Goal: Task Accomplishment & Management: Use online tool/utility

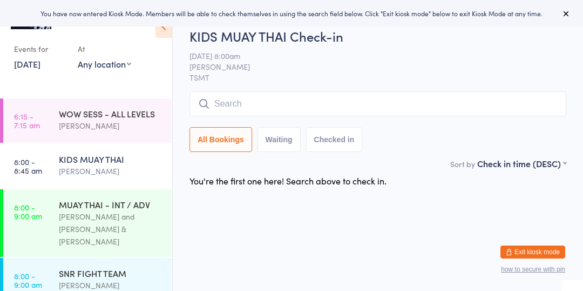
scroll to position [0, 0]
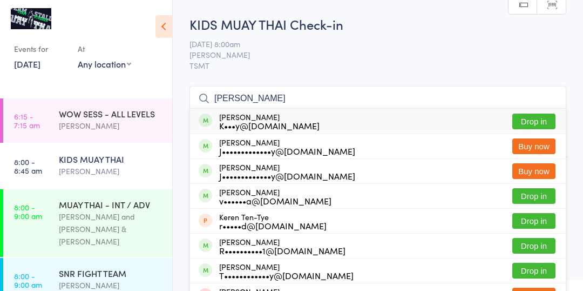
type input "[PERSON_NAME]"
click at [540, 122] on button "Drop in" at bounding box center [534, 121] width 43 height 16
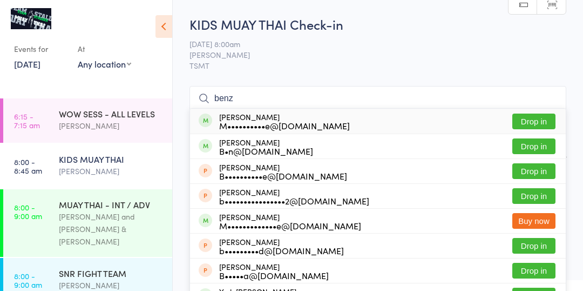
type input "benz"
click at [539, 123] on button "Drop in" at bounding box center [534, 121] width 43 height 16
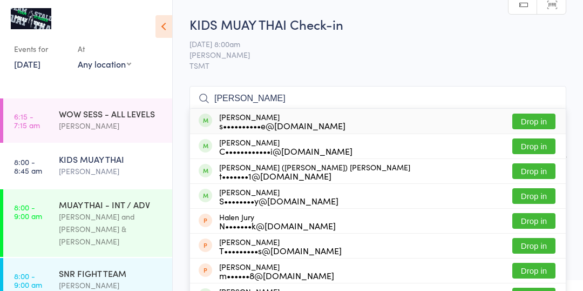
type input "[PERSON_NAME]"
click at [261, 109] on div "[PERSON_NAME] s••••••••••e@[DOMAIN_NAME] Drop in" at bounding box center [378, 121] width 376 height 25
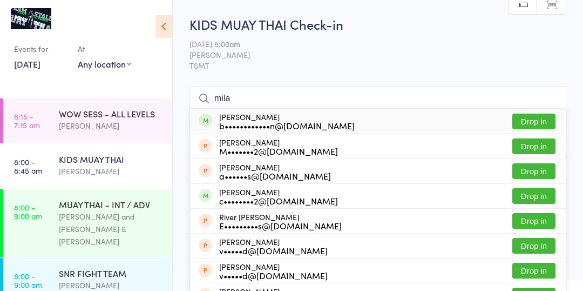
type input "mila"
click at [527, 127] on button "Drop in" at bounding box center [534, 121] width 43 height 16
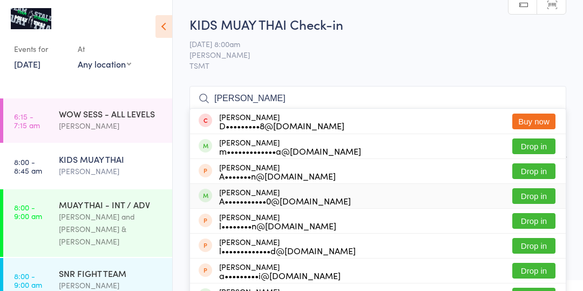
type input "[PERSON_NAME]"
click at [253, 197] on div "A•••••••••••0@[DOMAIN_NAME]" at bounding box center [285, 200] width 132 height 9
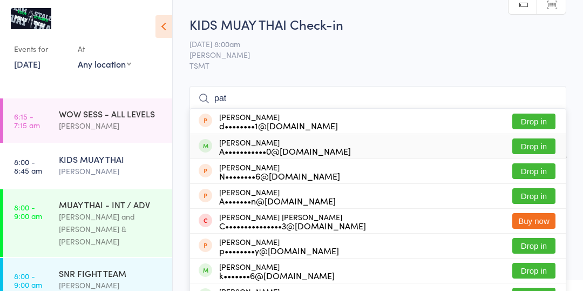
type input "pat"
click at [240, 146] on div "A•••••••••••0@[DOMAIN_NAME]" at bounding box center [285, 150] width 132 height 9
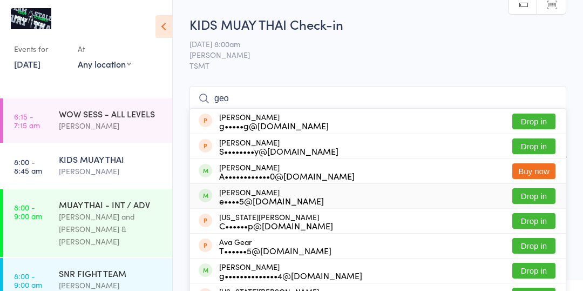
type input "geo"
click at [269, 193] on div "[PERSON_NAME] e••••5@[DOMAIN_NAME]" at bounding box center [271, 195] width 105 height 17
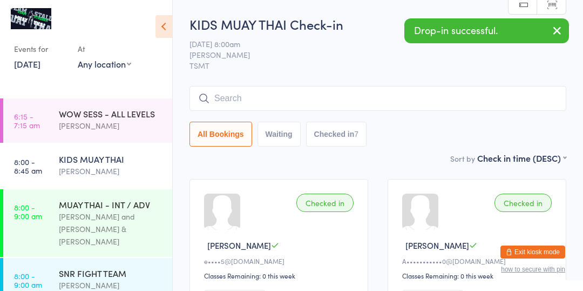
click at [492, 106] on input "search" at bounding box center [378, 98] width 377 height 25
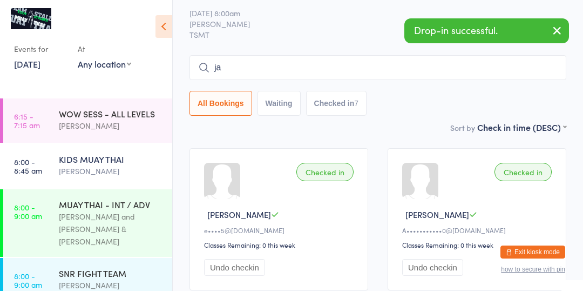
scroll to position [47, 0]
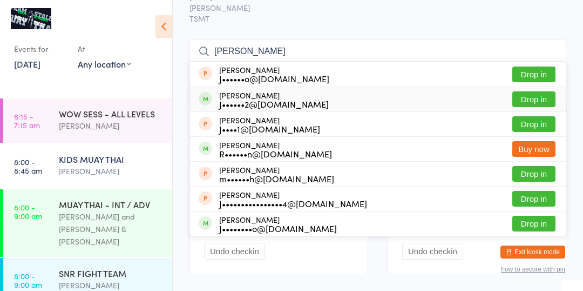
type input "[PERSON_NAME]"
click at [516, 93] on button "Drop in" at bounding box center [534, 99] width 43 height 16
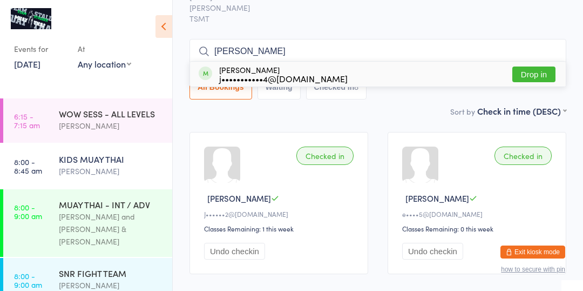
type input "[PERSON_NAME]"
click at [534, 69] on button "Drop in" at bounding box center [534, 74] width 43 height 16
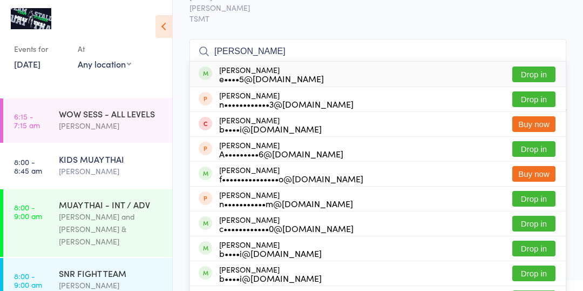
type input "[PERSON_NAME]"
click at [272, 82] on div "e••••5@[DOMAIN_NAME]" at bounding box center [271, 78] width 105 height 9
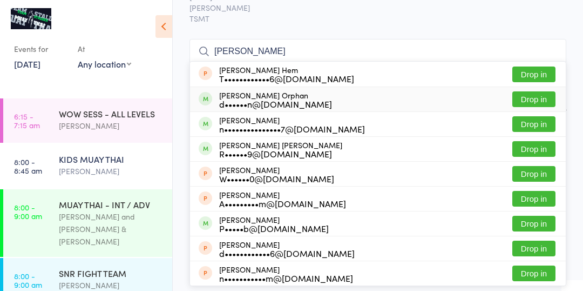
type input "[PERSON_NAME]"
click at [542, 99] on button "Drop in" at bounding box center [534, 99] width 43 height 16
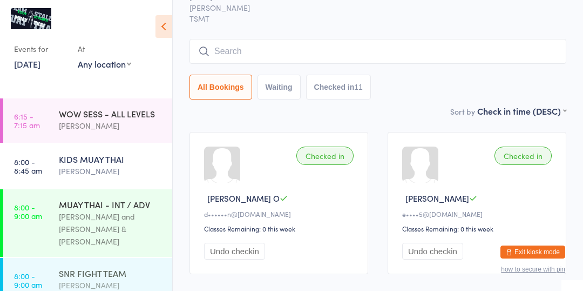
click at [81, 267] on div "SNR FIGHT TEAM" at bounding box center [111, 273] width 104 height 12
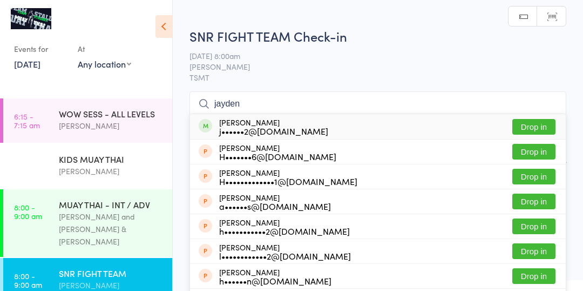
type input "jayden"
click at [547, 131] on button "Drop in" at bounding box center [534, 127] width 43 height 16
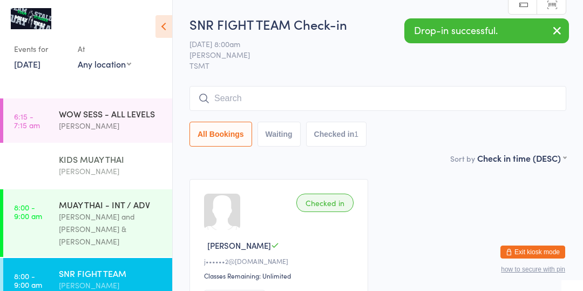
click at [100, 175] on div "[PERSON_NAME]" at bounding box center [111, 171] width 104 height 12
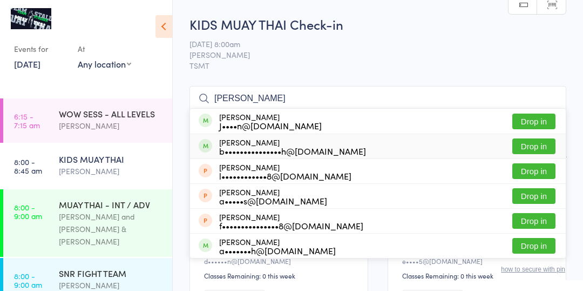
type input "[PERSON_NAME]"
click at [546, 145] on button "Drop in" at bounding box center [534, 146] width 43 height 16
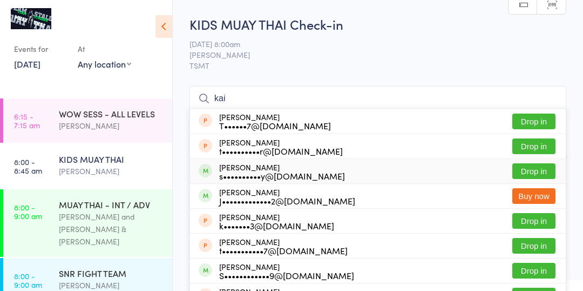
type input "kai"
click at [535, 170] on button "Drop in" at bounding box center [534, 171] width 43 height 16
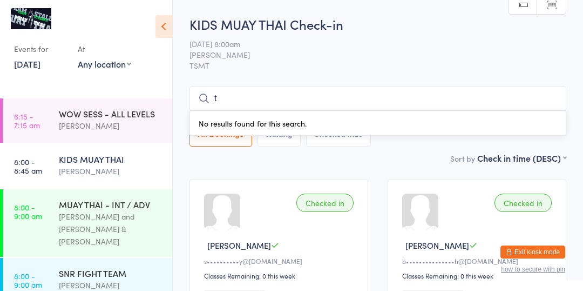
click at [266, 95] on input "t" at bounding box center [378, 98] width 377 height 25
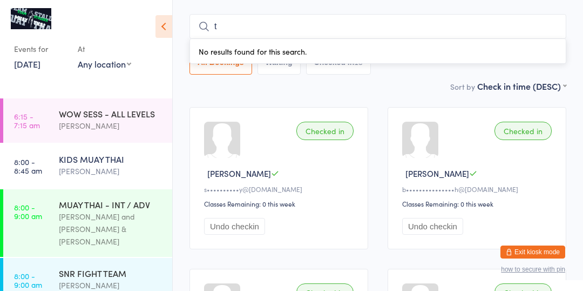
scroll to position [86, 0]
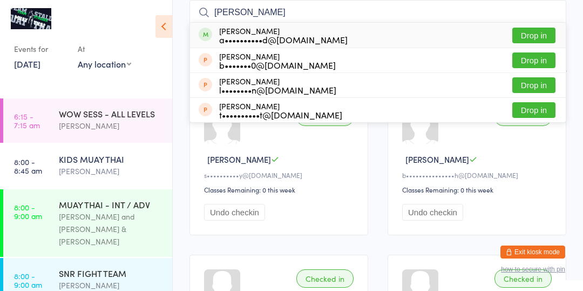
type input "[PERSON_NAME]"
click at [533, 38] on button "Drop in" at bounding box center [534, 36] width 43 height 16
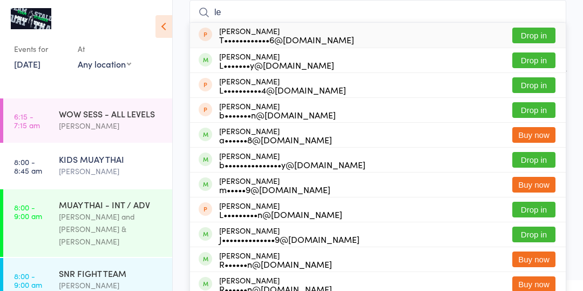
type input "l"
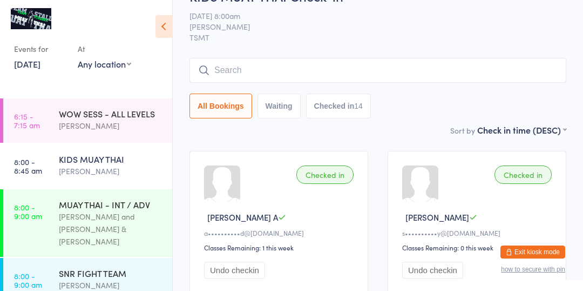
scroll to position [0, 0]
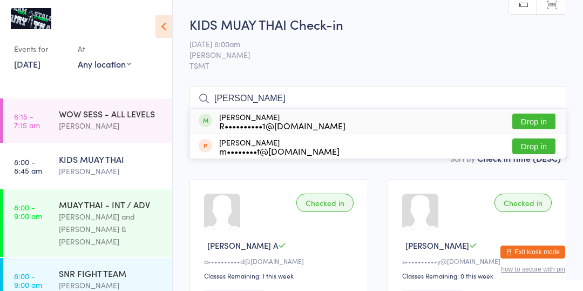
type input "[PERSON_NAME]"
click at [538, 125] on button "Drop in" at bounding box center [534, 121] width 43 height 16
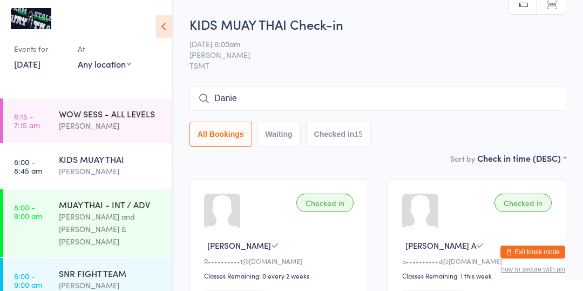
type input "[PERSON_NAME]"
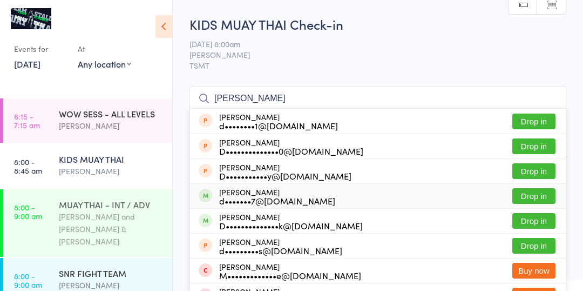
click at [105, 226] on div "[PERSON_NAME] and [PERSON_NAME] & [PERSON_NAME]" at bounding box center [111, 228] width 104 height 37
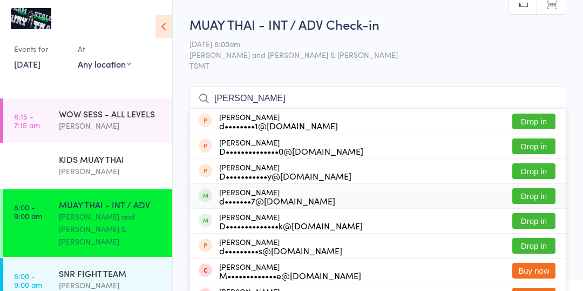
type input "[PERSON_NAME]"
click at [532, 201] on button "Drop in" at bounding box center [534, 196] width 43 height 16
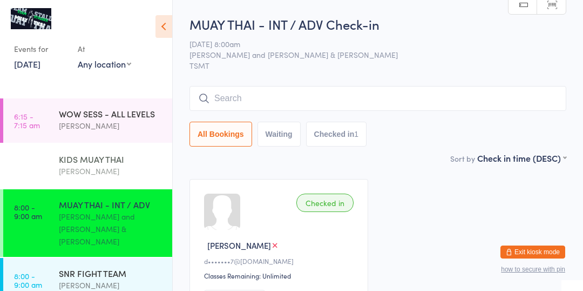
click at [55, 175] on link "8:00 - 8:45 am KIDS MUAY THAI [PERSON_NAME]" at bounding box center [87, 166] width 169 height 44
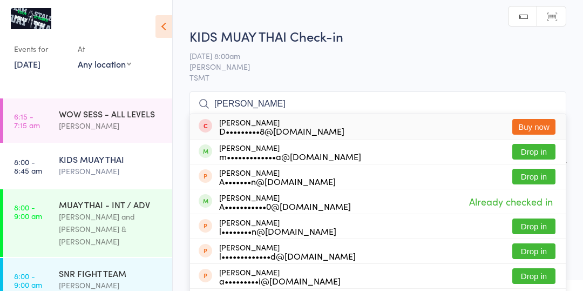
type input "[PERSON_NAME]"
click at [541, 155] on div "[PERSON_NAME] m•••••••••••••a@[DOMAIN_NAME] Drop in" at bounding box center [378, 151] width 376 height 24
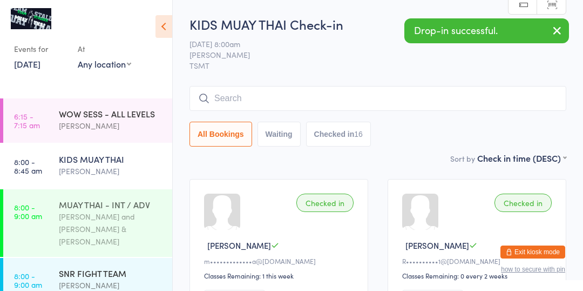
click at [51, 216] on link "8:00 - 9:00 am MUAY THAI - INT / ADV [PERSON_NAME] and [PERSON_NAME] & [PERSON_…" at bounding box center [87, 223] width 169 height 68
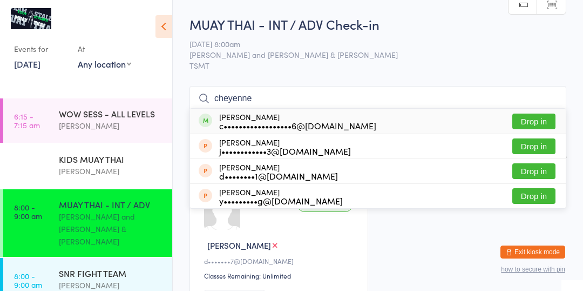
type input "cheyenne"
click at [545, 129] on button "Drop in" at bounding box center [534, 121] width 43 height 16
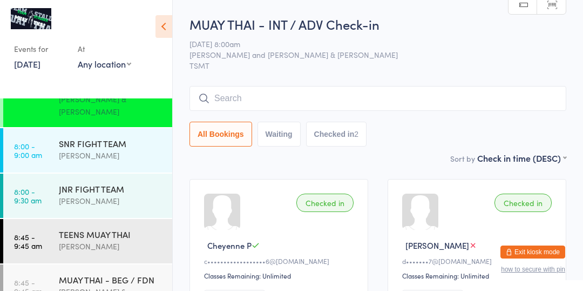
scroll to position [136, 0]
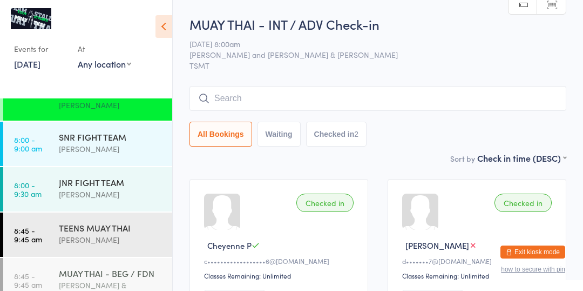
click at [113, 279] on div "[PERSON_NAME] & [PERSON_NAME]" at bounding box center [111, 291] width 104 height 25
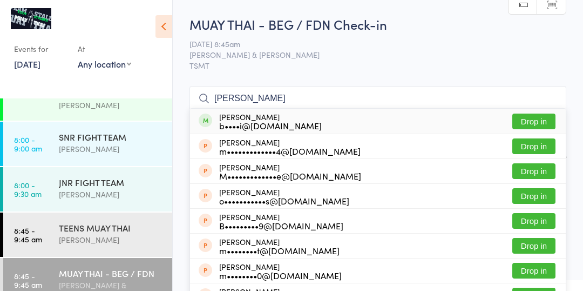
type input "[PERSON_NAME]"
click at [526, 122] on button "Drop in" at bounding box center [534, 121] width 43 height 16
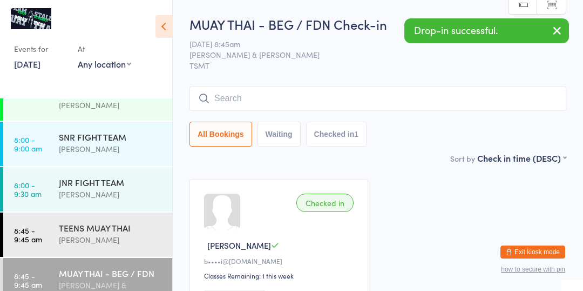
click at [481, 59] on span "[PERSON_NAME] & [PERSON_NAME]" at bounding box center [370, 54] width 360 height 11
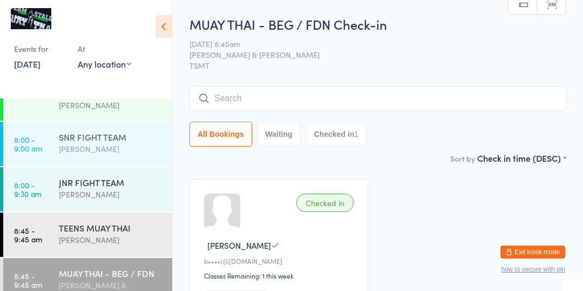
click at [127, 122] on div "SNR FIGHT TEAM [PERSON_NAME]" at bounding box center [115, 143] width 113 height 43
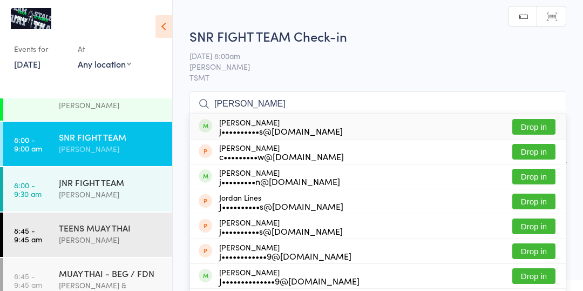
type input "[PERSON_NAME]"
click at [537, 127] on button "Drop in" at bounding box center [534, 127] width 43 height 16
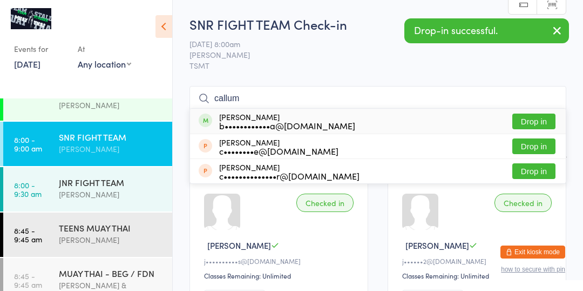
type input "callum"
click at [535, 136] on div "[PERSON_NAME] c••••••••e@[DOMAIN_NAME] Drop in" at bounding box center [378, 146] width 376 height 24
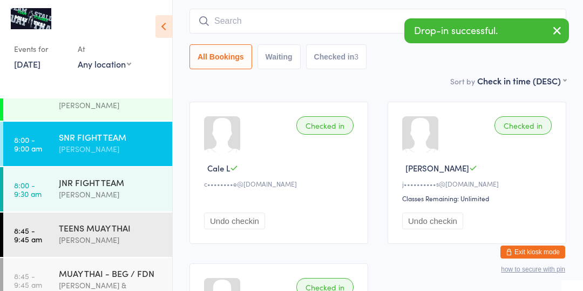
scroll to position [81, 0]
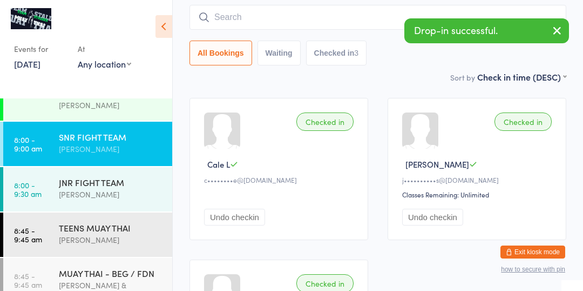
click at [246, 216] on button "Undo checkin" at bounding box center [234, 217] width 61 height 17
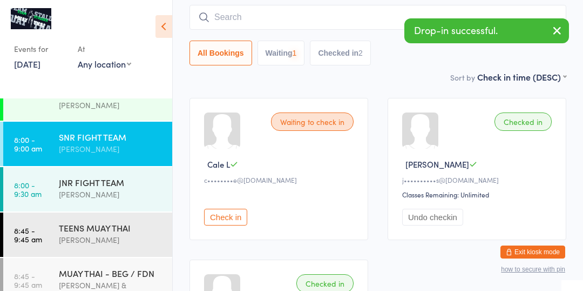
click at [308, 21] on input "search" at bounding box center [378, 17] width 377 height 25
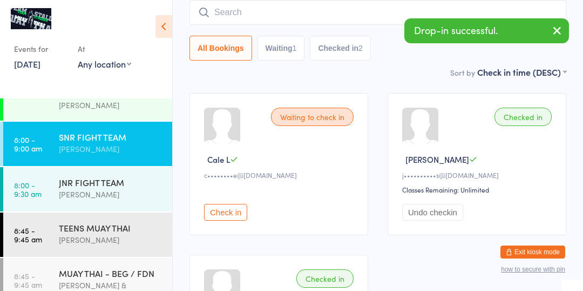
scroll to position [86, 0]
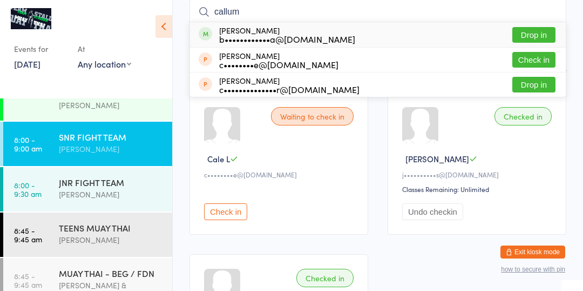
type input "callum"
click at [540, 34] on button "Drop in" at bounding box center [534, 35] width 43 height 16
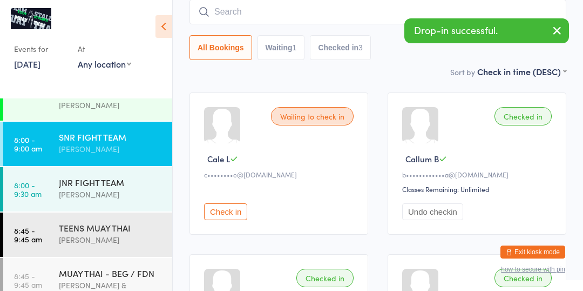
click at [290, 50] on button "Waiting 1" at bounding box center [282, 47] width 48 height 25
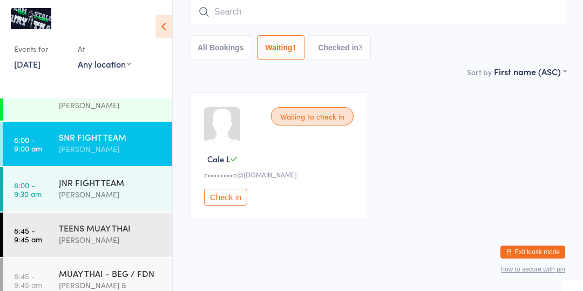
click at [230, 47] on button "All Bookings" at bounding box center [221, 47] width 63 height 25
select select "5"
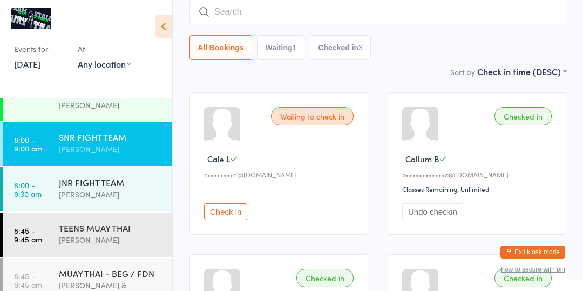
click at [344, 47] on button "Checked in 3" at bounding box center [340, 47] width 61 height 25
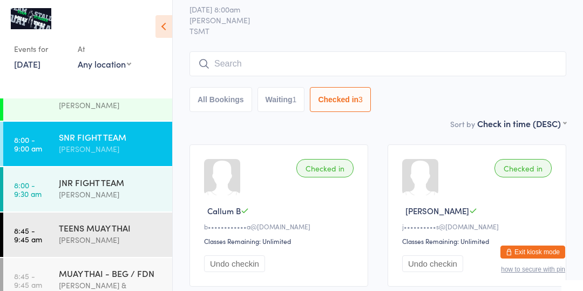
click at [311, 66] on input "search" at bounding box center [378, 63] width 377 height 25
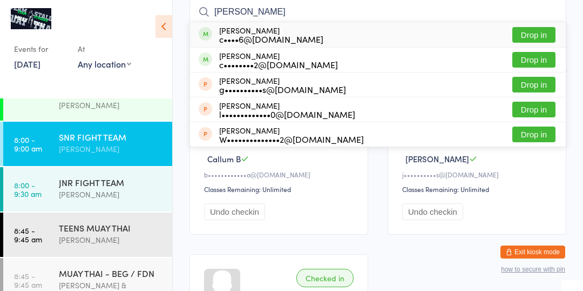
type input "[PERSON_NAME]"
click at [537, 38] on button "Drop in" at bounding box center [534, 35] width 43 height 16
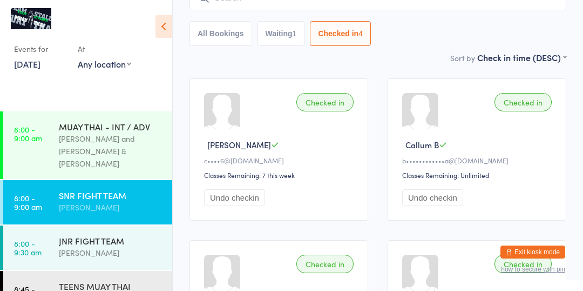
scroll to position [77, 0]
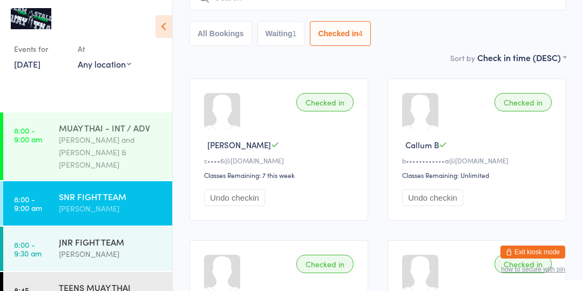
click at [83, 151] on div "[PERSON_NAME] and [PERSON_NAME] & [PERSON_NAME]" at bounding box center [111, 151] width 104 height 37
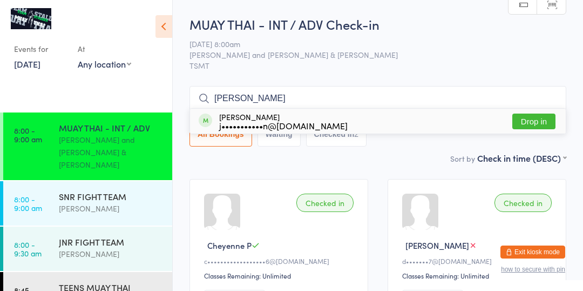
type input "[PERSON_NAME]"
click at [543, 120] on button "Drop in" at bounding box center [534, 121] width 43 height 16
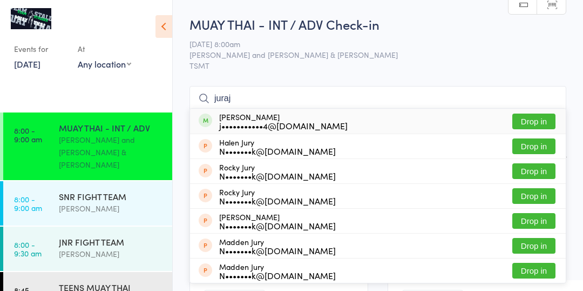
type input "juraj"
click at [543, 125] on button "Drop in" at bounding box center [534, 121] width 43 height 16
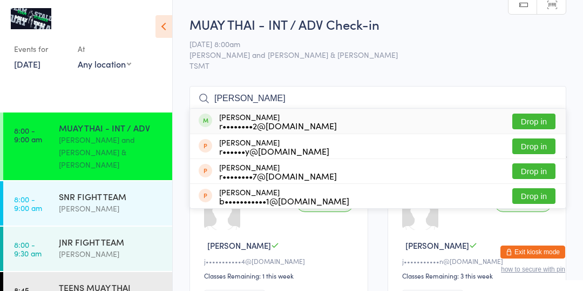
type input "[PERSON_NAME]"
click at [535, 122] on button "Drop in" at bounding box center [534, 121] width 43 height 16
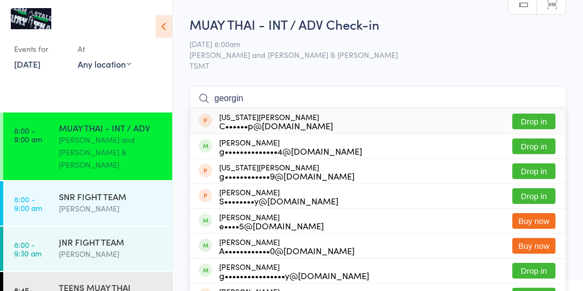
type input "[PERSON_NAME]"
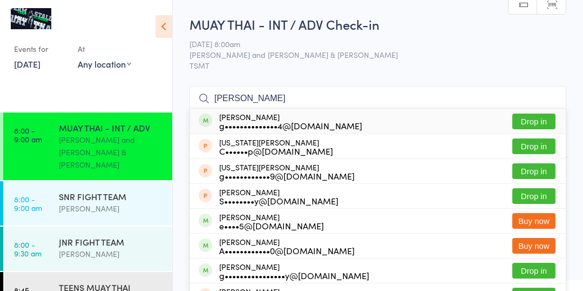
click at [551, 99] on input "[PERSON_NAME]" at bounding box center [378, 98] width 377 height 25
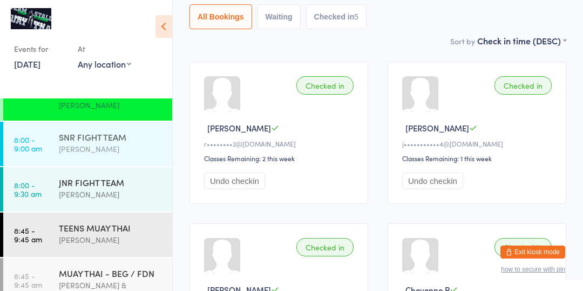
scroll to position [118, 0]
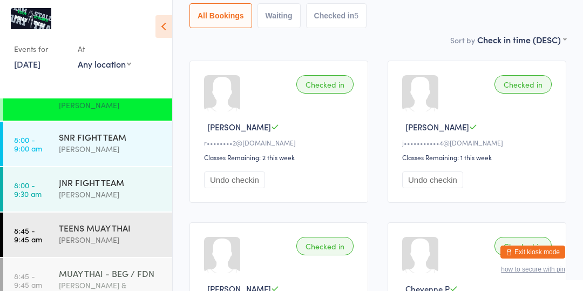
click at [122, 267] on div "MUAY THAI - BEG / FDN" at bounding box center [111, 273] width 104 height 12
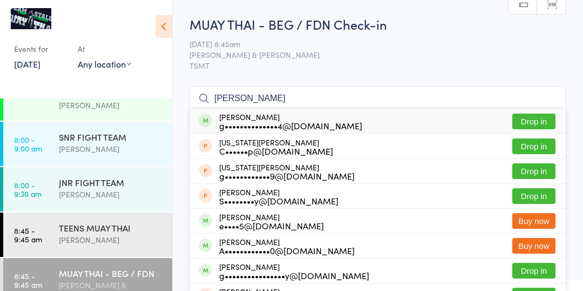
type input "[PERSON_NAME]"
click at [541, 122] on button "Drop in" at bounding box center [534, 121] width 43 height 16
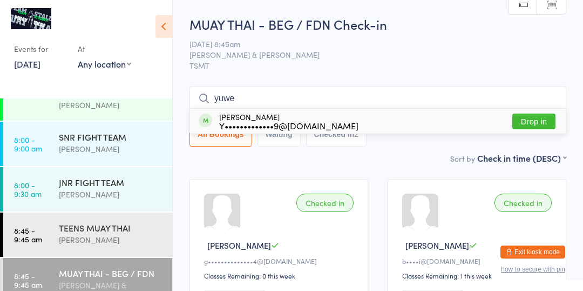
type input "yuwe"
click at [538, 113] on button "Drop in" at bounding box center [534, 121] width 43 height 16
